Goal: Information Seeking & Learning: Understand process/instructions

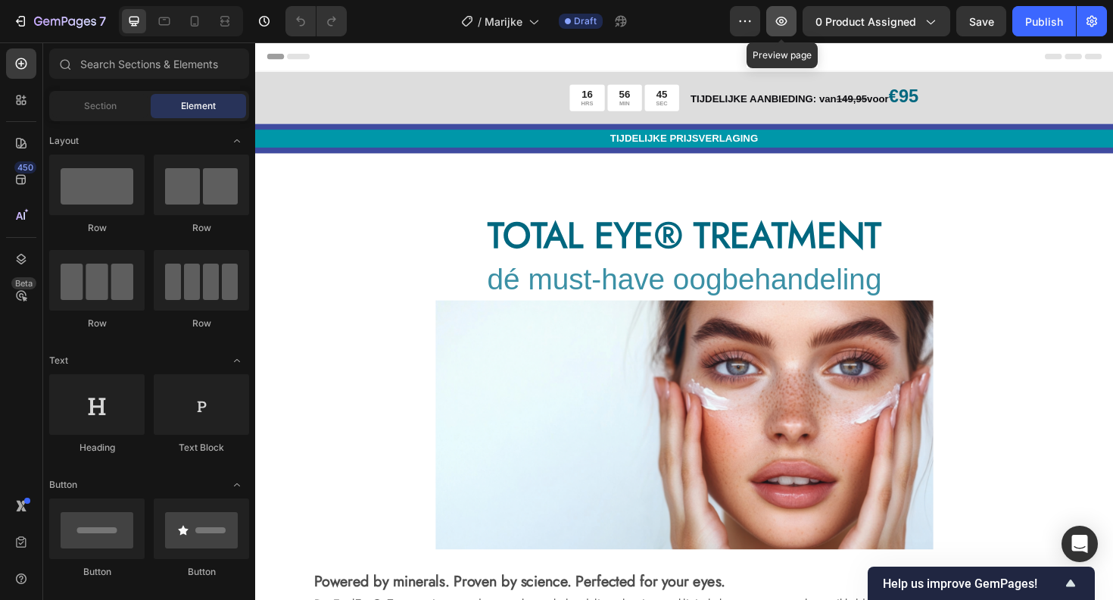
click at [775, 25] on icon "button" at bounding box center [781, 21] width 15 height 15
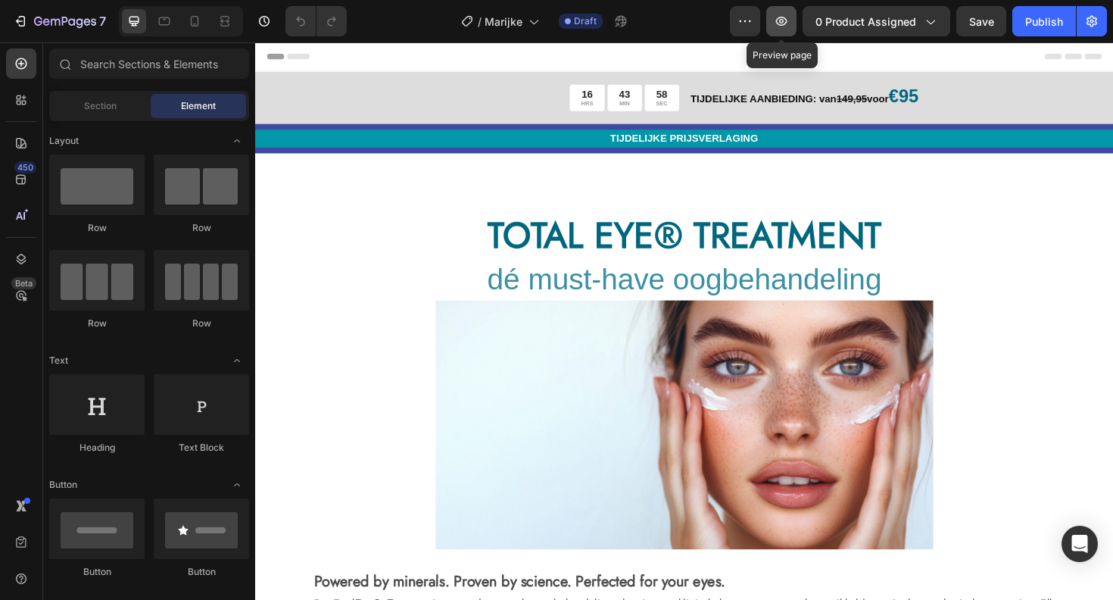
click at [775, 22] on icon "button" at bounding box center [781, 21] width 15 height 15
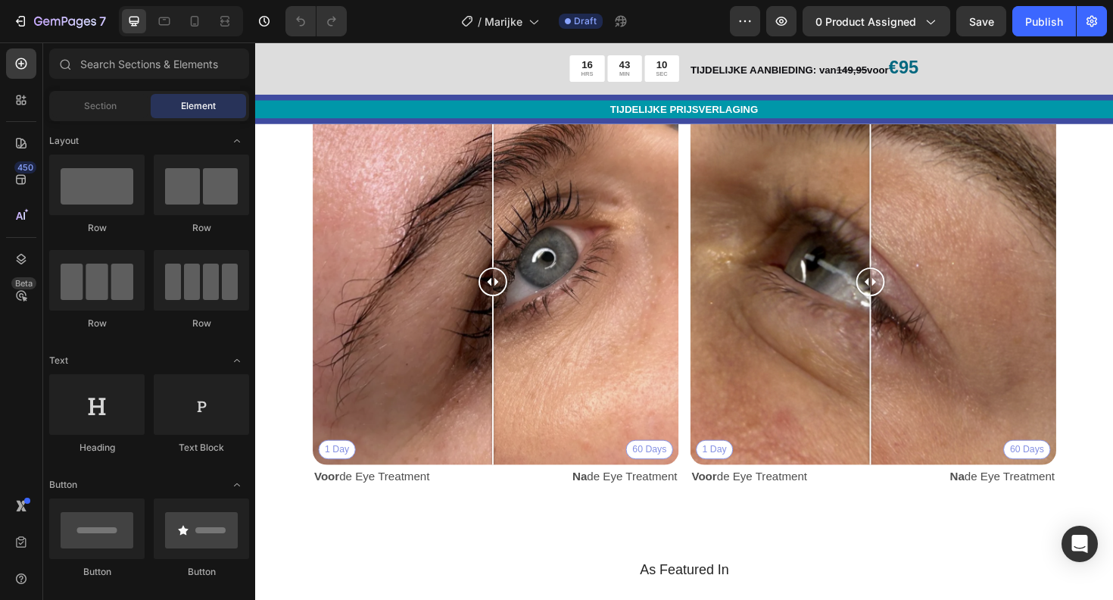
scroll to position [1849, 0]
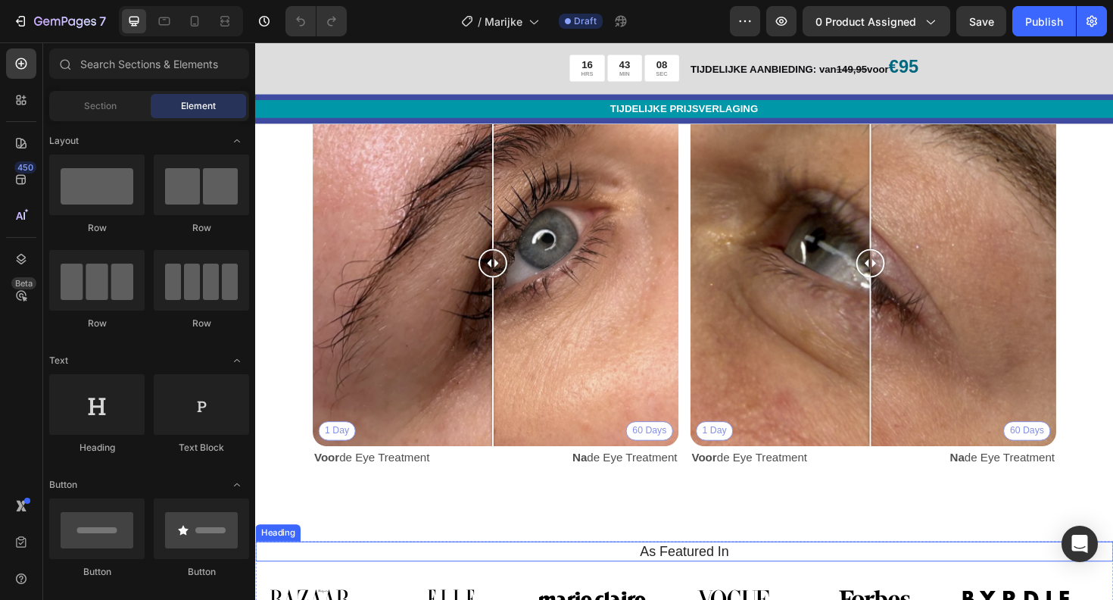
click at [714, 572] on h2 "As Featured In" at bounding box center [709, 582] width 886 height 22
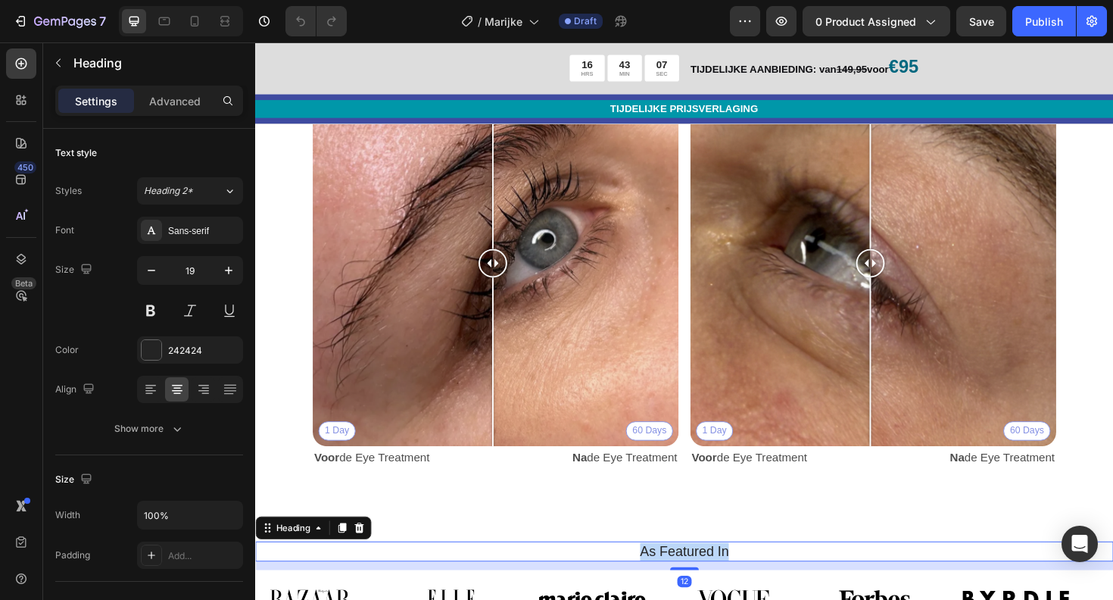
click at [714, 572] on p "As Featured In" at bounding box center [709, 581] width 883 height 19
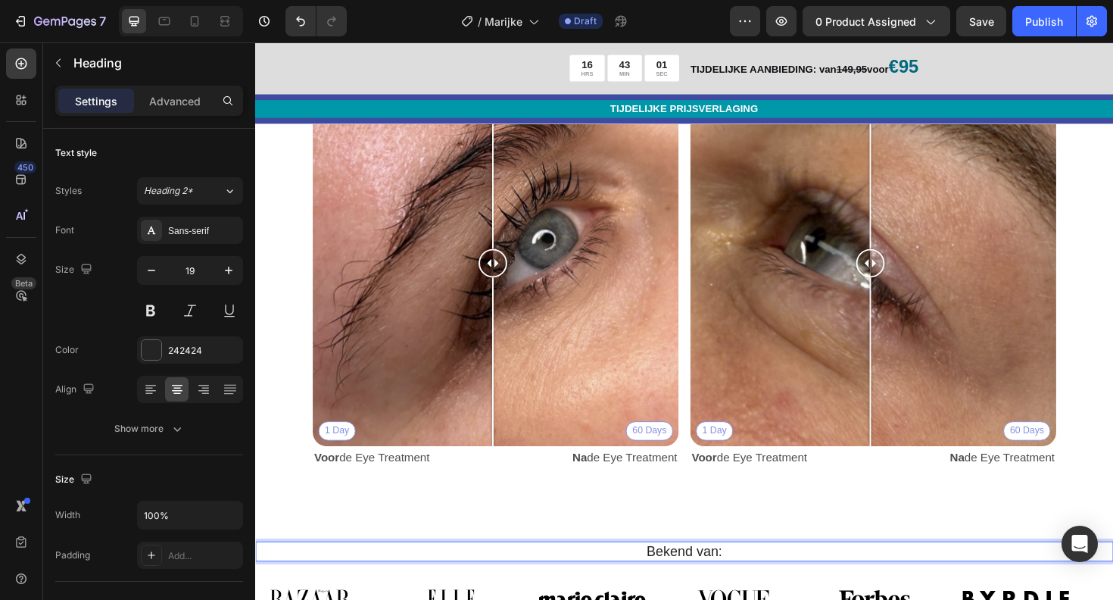
click at [668, 572] on p "Bekend van:" at bounding box center [709, 581] width 883 height 19
click at [713, 575] on p "Onze merk ik" at bounding box center [709, 581] width 883 height 19
click at [691, 573] on p "Onze merk ik" at bounding box center [709, 581] width 883 height 19
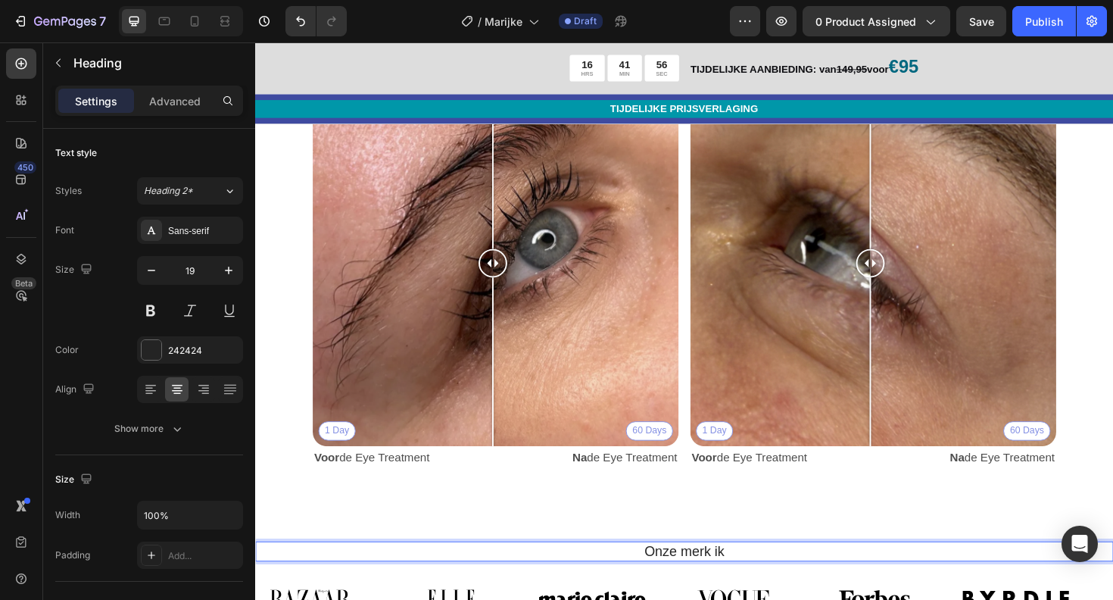
click at [691, 573] on p "Onze merk ik" at bounding box center [709, 581] width 883 height 19
click at [774, 527] on div "ZICHTBARE RESULTATEN Heading Frissere, jeugdiger ogende ogen in één oogopslag T…" at bounding box center [709, 264] width 908 height 614
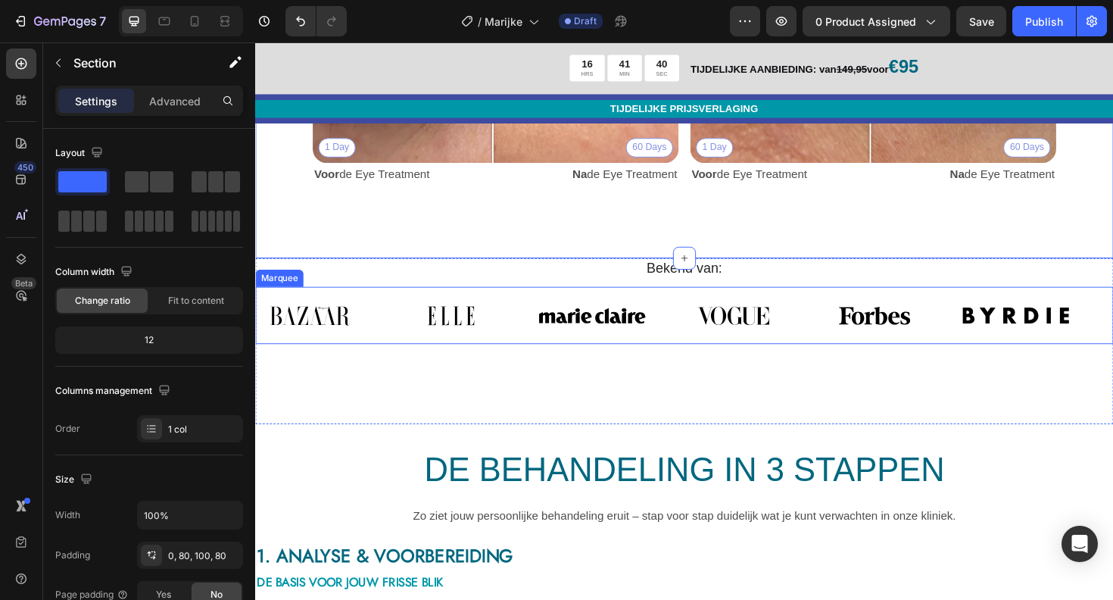
scroll to position [2279, 0]
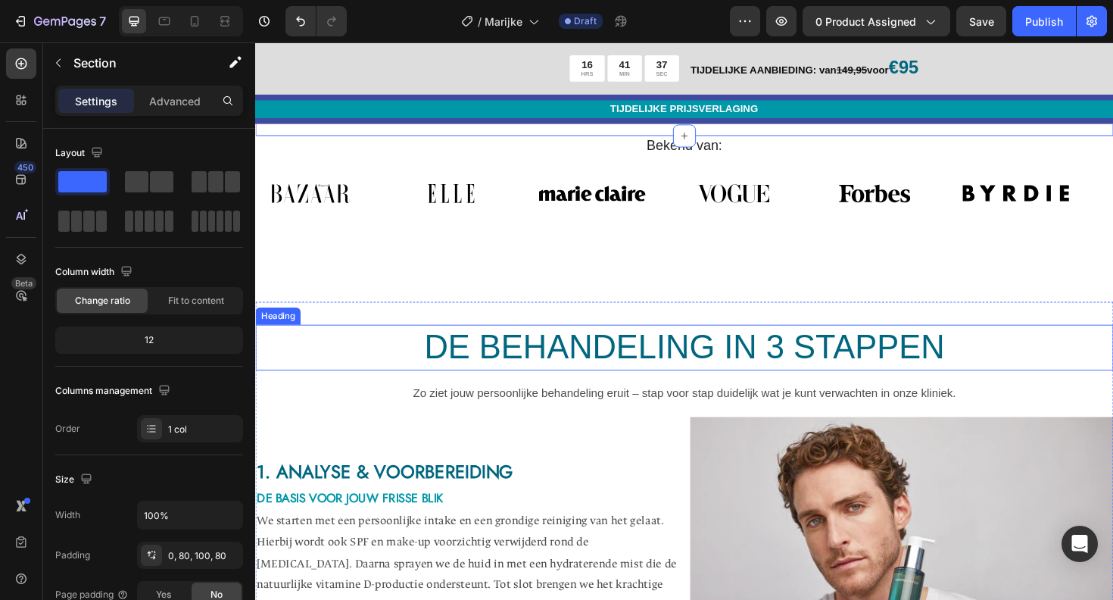
click at [712, 363] on h2 "DE BEHANDELING IN 3 STAPPEN" at bounding box center [709, 365] width 908 height 48
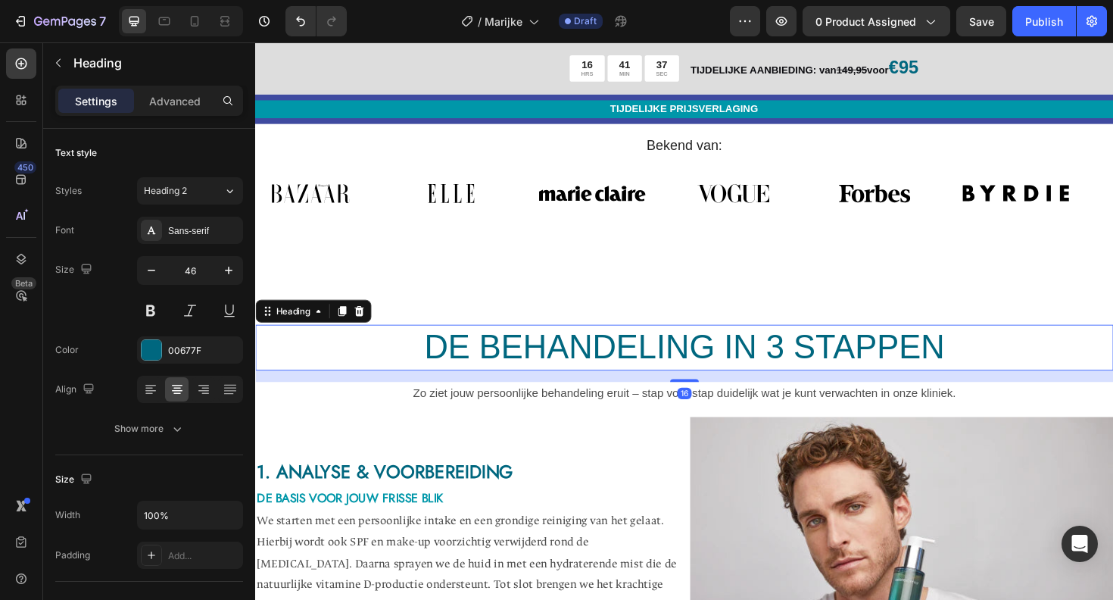
click at [712, 363] on h2 "DE BEHANDELING IN 3 STAPPEN" at bounding box center [709, 365] width 908 height 48
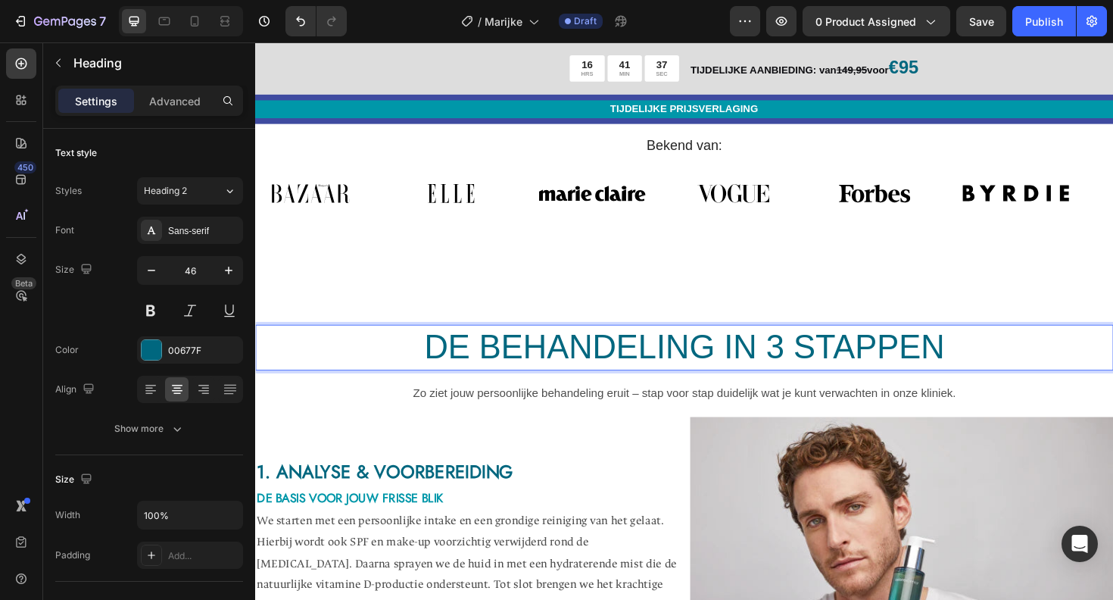
click at [712, 363] on p "DE BEHANDELING IN 3 STAPPEN" at bounding box center [709, 365] width 905 height 45
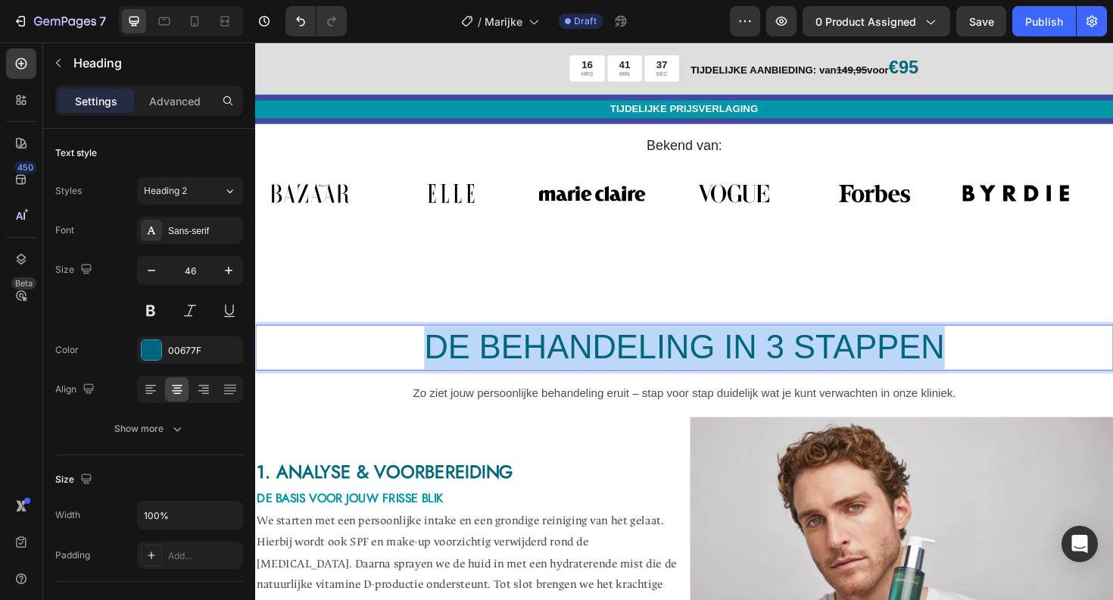
click at [712, 363] on p "DE BEHANDELING IN 3 STAPPEN" at bounding box center [709, 365] width 905 height 45
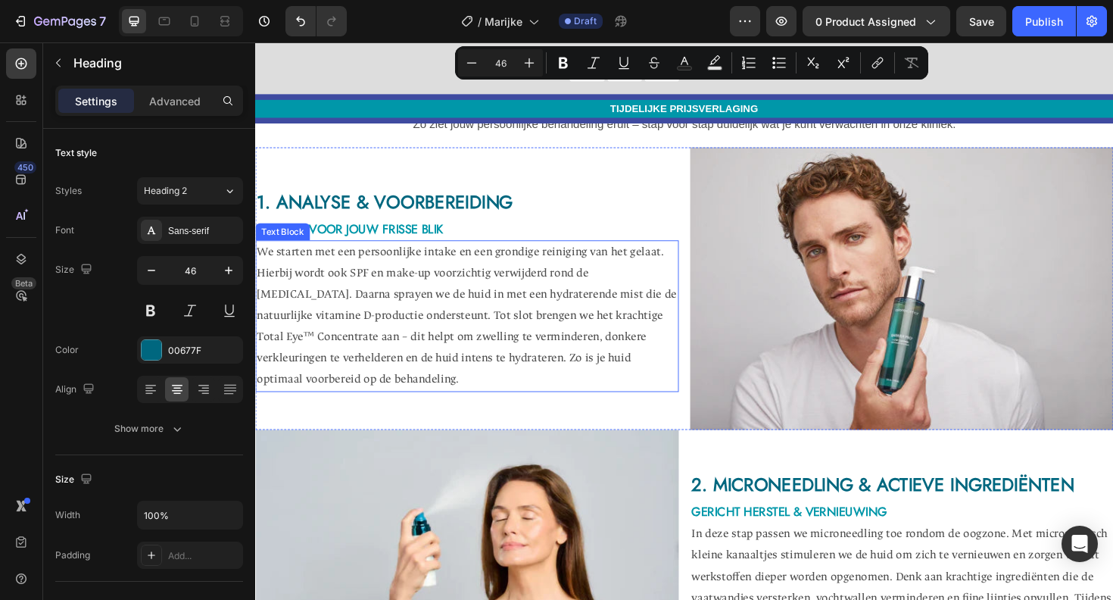
scroll to position [2490, 0]
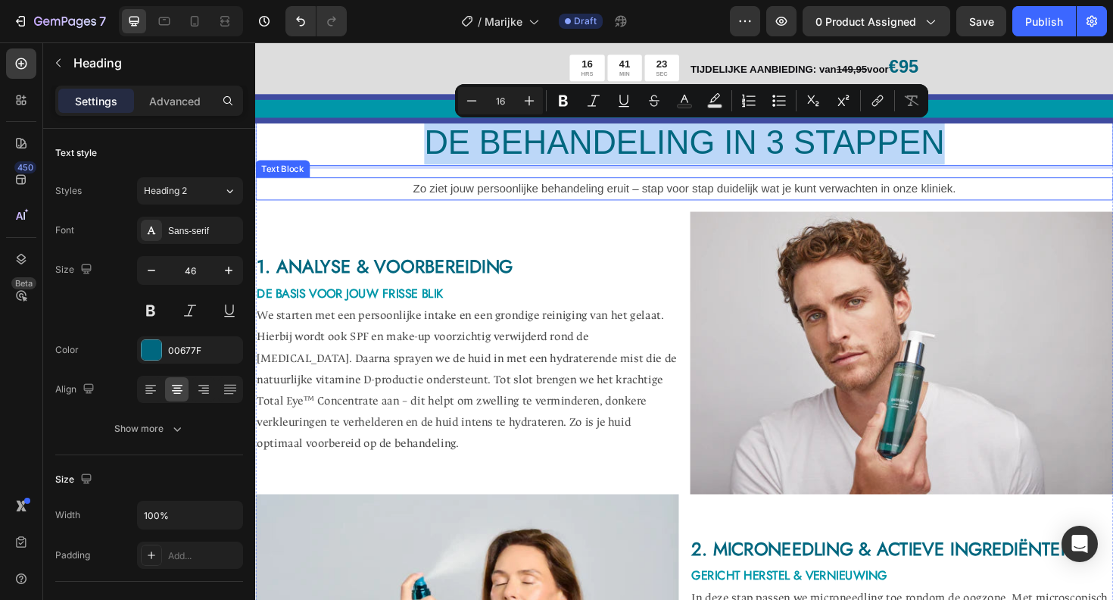
click at [950, 195] on p "Zo ziet jouw persoonlijke behandeling eruit – stap voor stap duidelijk wat je k…" at bounding box center [709, 198] width 905 height 22
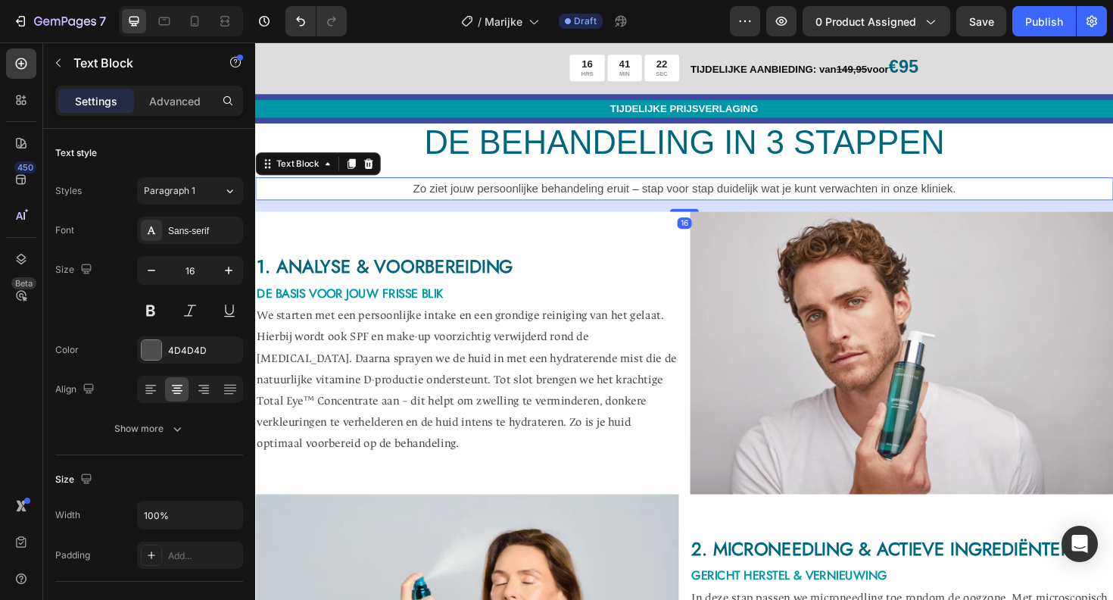
click at [939, 198] on p "Zo ziet jouw persoonlijke behandeling eruit – stap voor stap duidelijk wat je k…" at bounding box center [709, 198] width 905 height 22
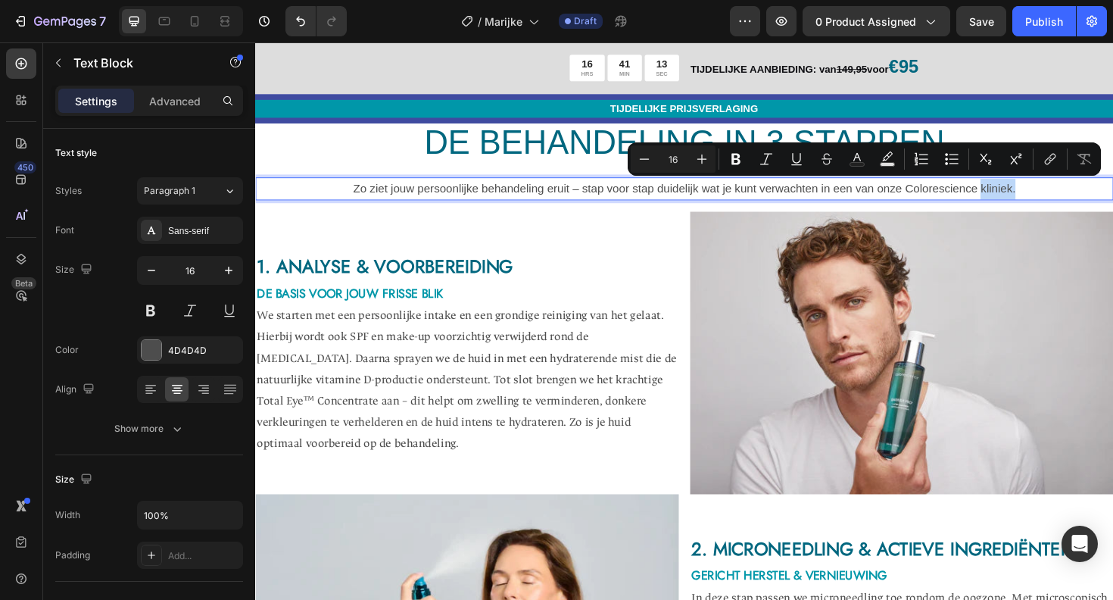
drag, startPoint x: 1019, startPoint y: 197, endPoint x: 1061, endPoint y: 198, distance: 42.4
click at [1061, 198] on p "Zo ziet jouw persoonlijke behandeling eruit – stap voor stap duidelijk wat je k…" at bounding box center [709, 198] width 905 height 22
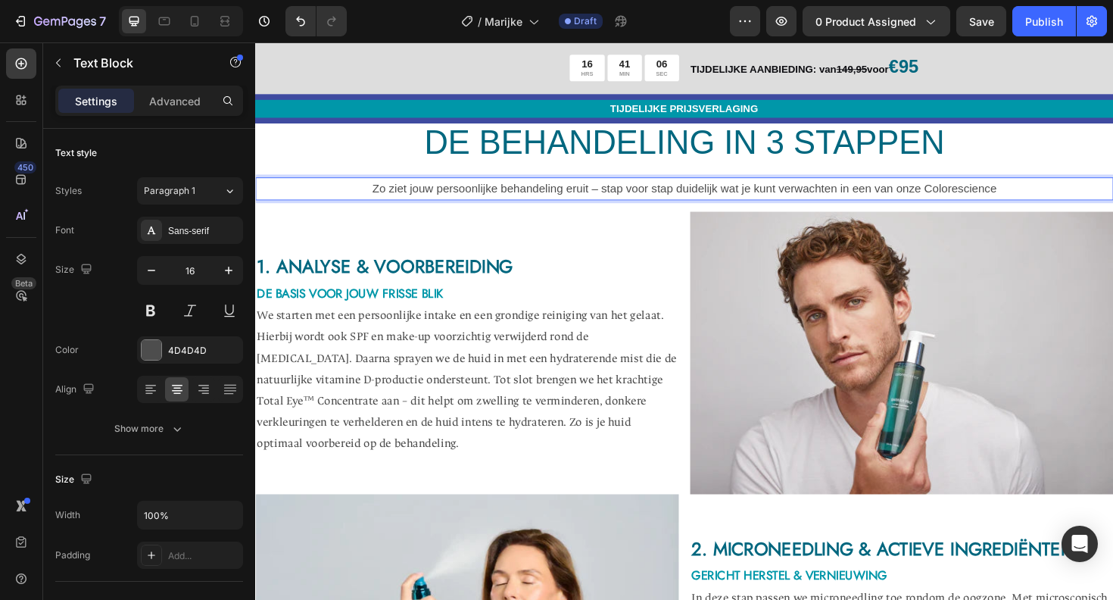
click at [602, 198] on p "Zo ziet jouw persoonlijke behandeling eruit – stap voor stap duidelijk wat je k…" at bounding box center [709, 198] width 905 height 22
click at [1044, 195] on p "Zo ziet jouw persoonlijke behandeling eruit – stap voor stap duidelijk wat je k…" at bounding box center [709, 198] width 905 height 22
click at [1050, 141] on p "DE BEHANDELING IN 3 STAPPEN" at bounding box center [709, 148] width 905 height 45
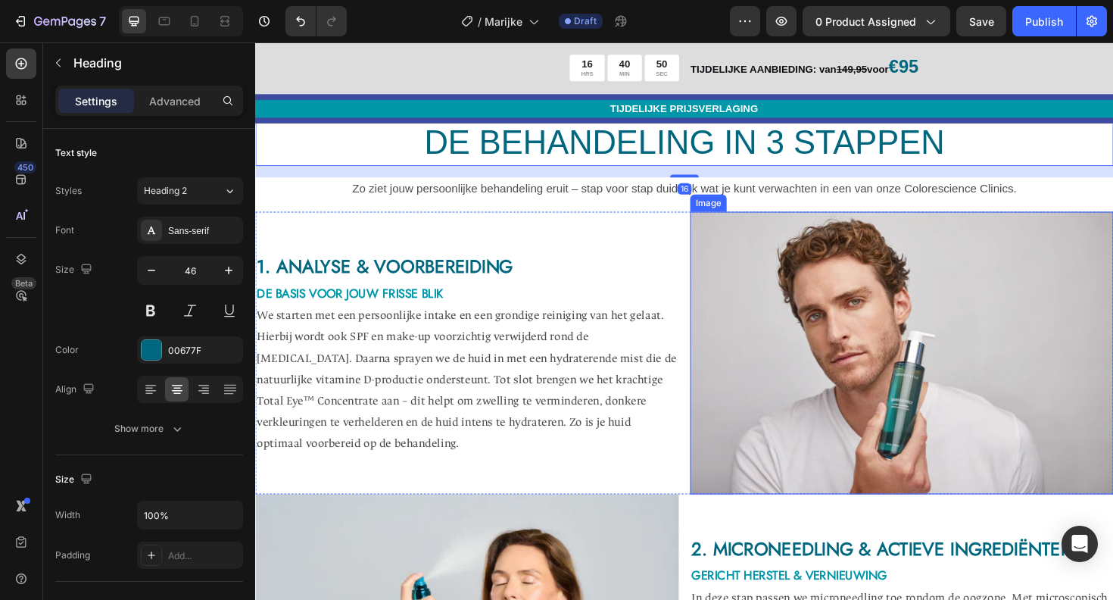
click at [693, 240] on div "1. ANALYSE & VOORBEREIDING Heading DE BASIS VOOR JOUW FRISSE BLIK Heading We st…" at bounding box center [479, 371] width 448 height 299
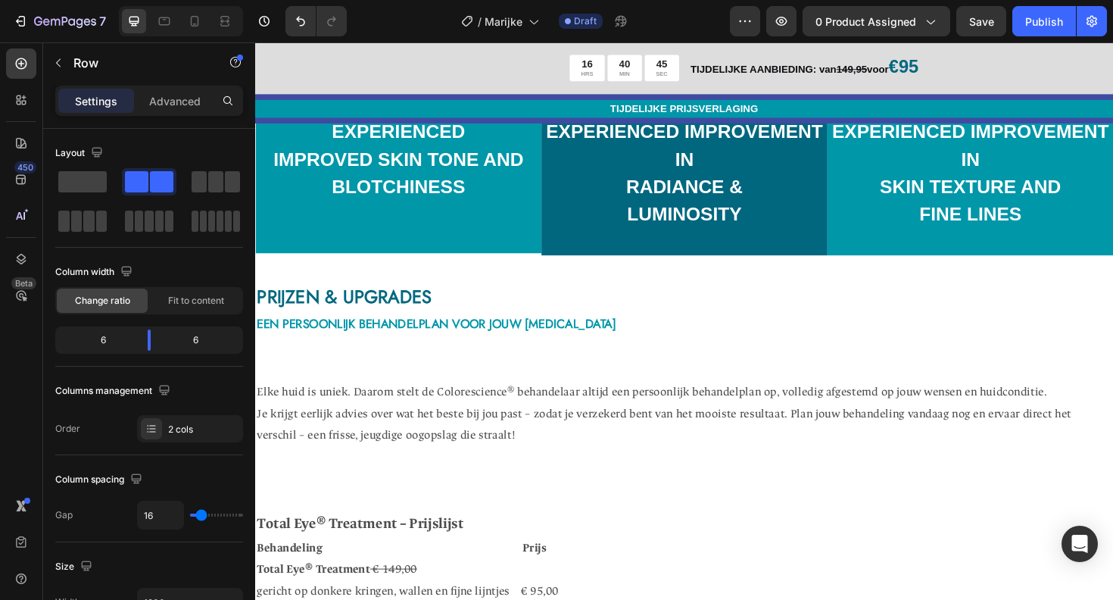
scroll to position [3873, 0]
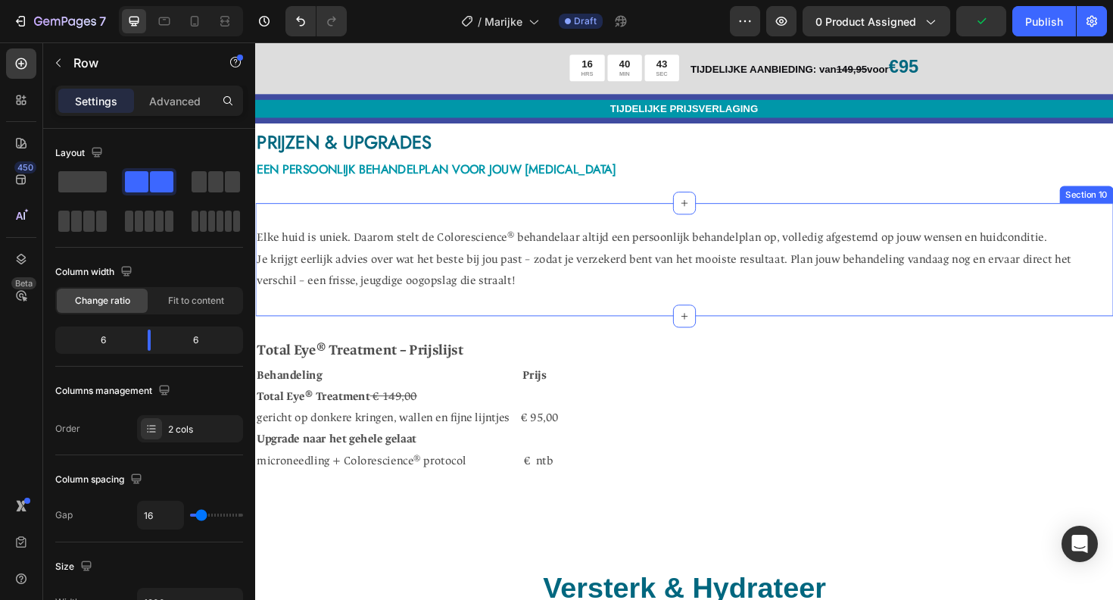
click at [643, 213] on div "Elke huid is uniek. Daarom stelt de Colorescience® behandelaar altijd een perso…" at bounding box center [709, 272] width 908 height 119
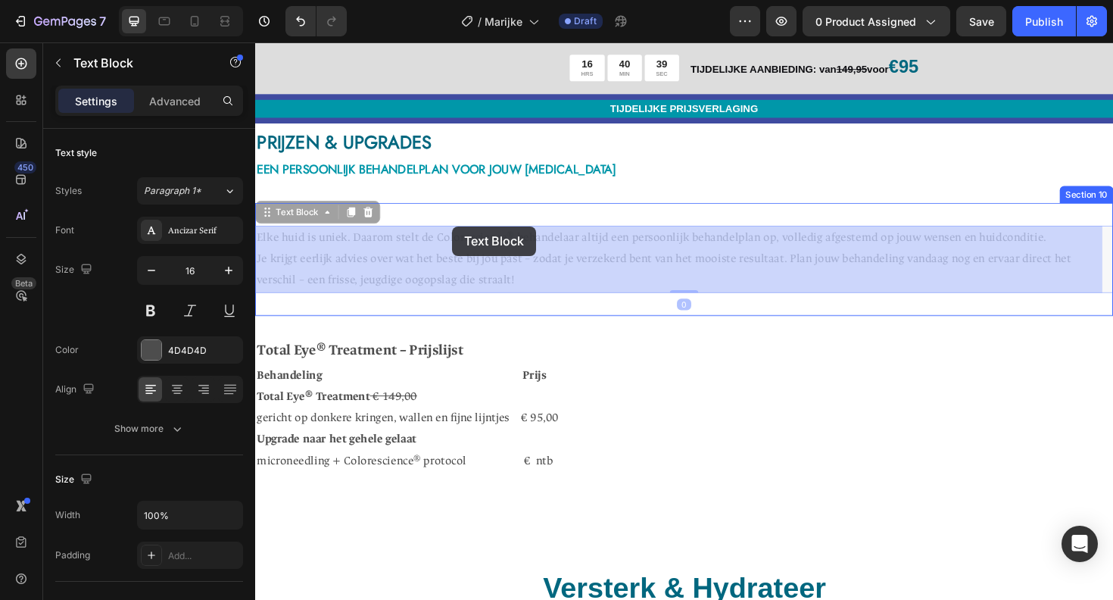
drag, startPoint x: 463, startPoint y: 263, endPoint x: 463, endPoint y: 237, distance: 25.7
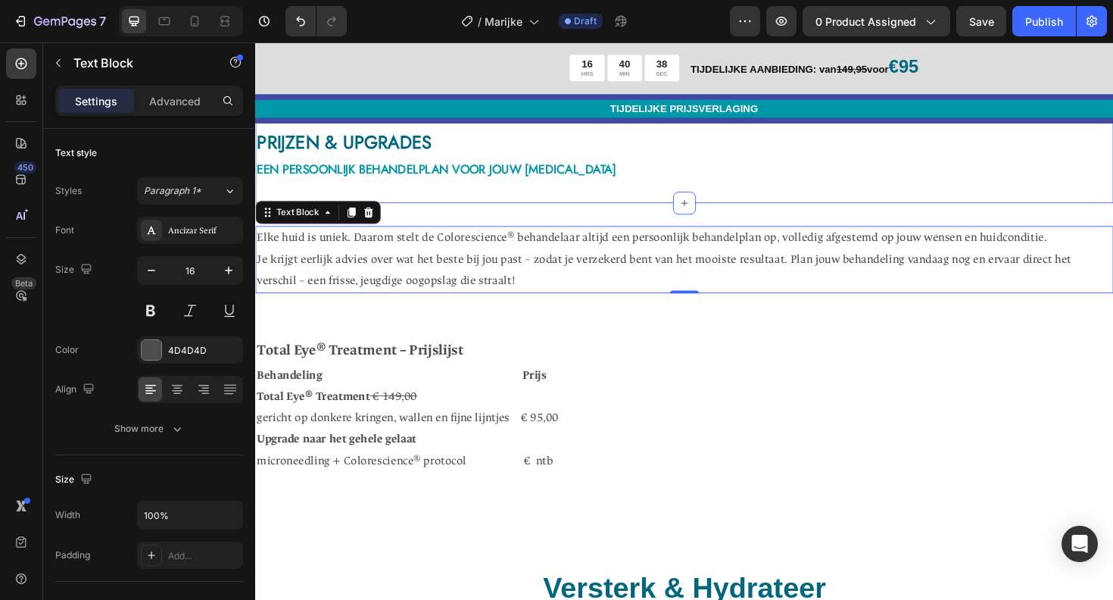
click at [687, 160] on h2 "EEN PERSOONLIJK BEHANDELPLAN VOOR JOUW OGEN" at bounding box center [709, 174] width 908 height 29
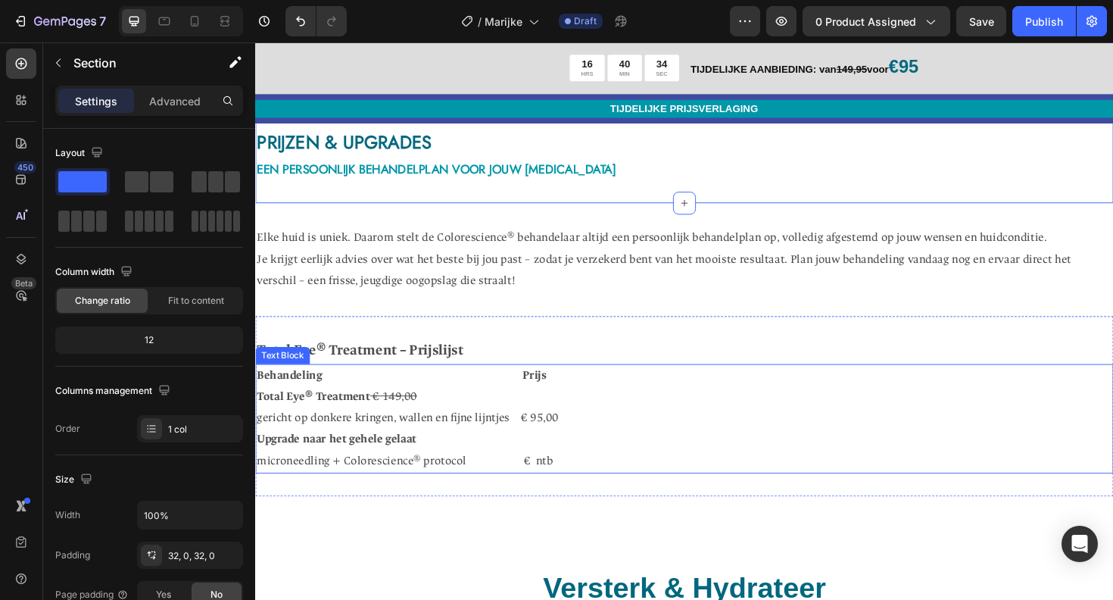
click at [521, 390] on strong "Behandeling Prijs" at bounding box center [410, 395] width 307 height 15
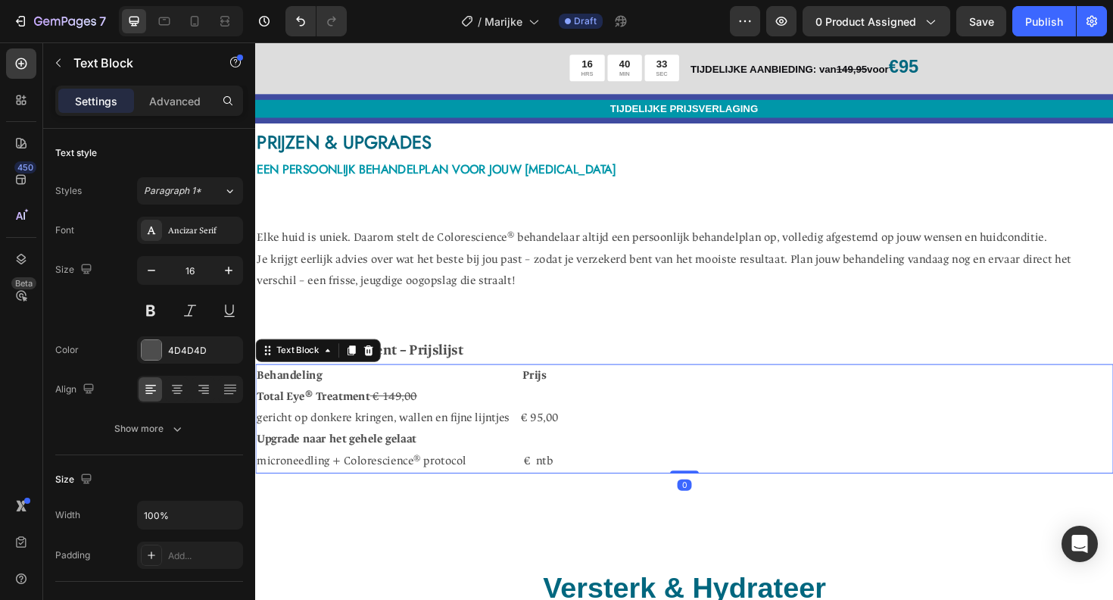
click at [519, 396] on strong "Behandeling Prijs" at bounding box center [410, 395] width 307 height 15
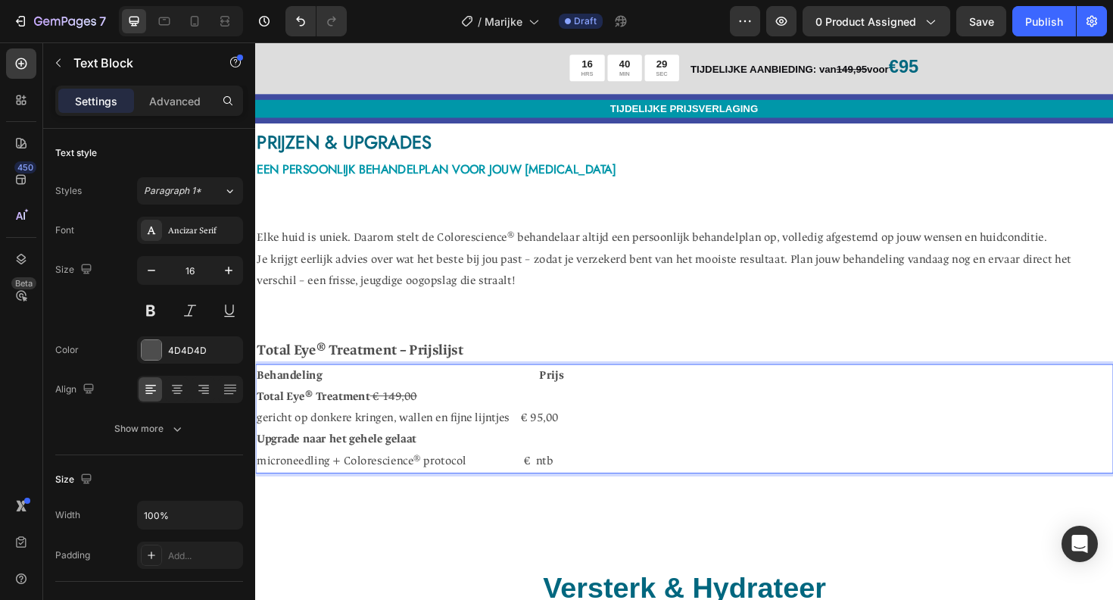
click at [379, 415] on strong "Rich Text Editor. Editing area: main" at bounding box center [377, 417] width 3 height 15
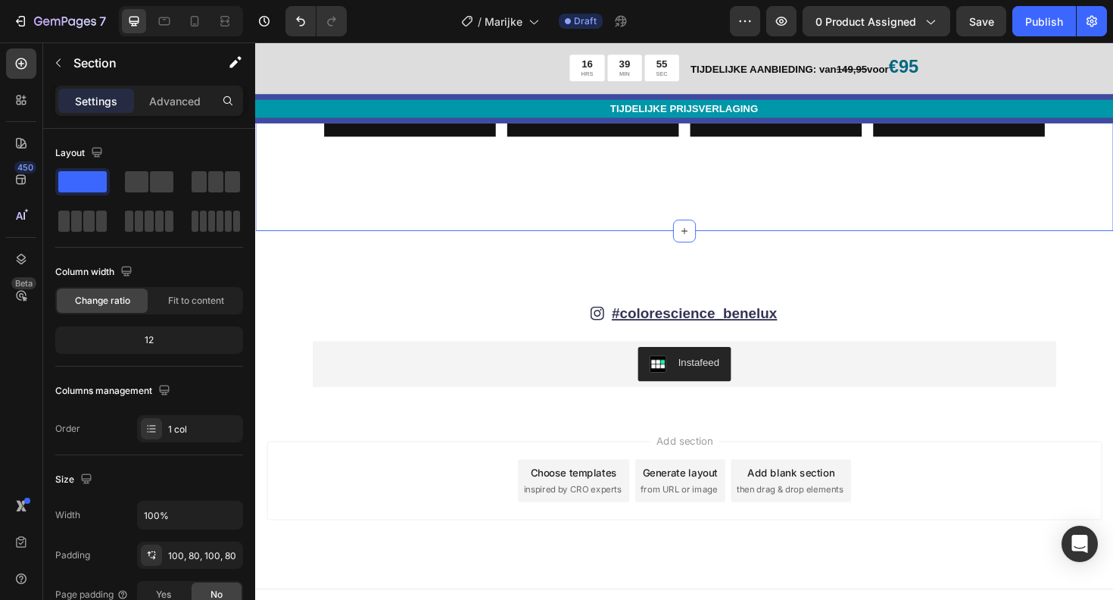
scroll to position [5211, 0]
